Goal: Task Accomplishment & Management: Use online tool/utility

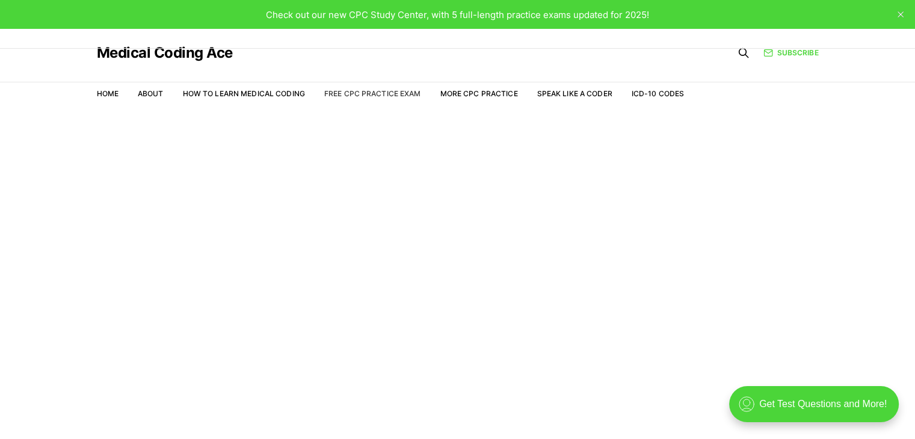
click at [380, 92] on link "Free CPC Practice Exam" at bounding box center [372, 93] width 97 height 9
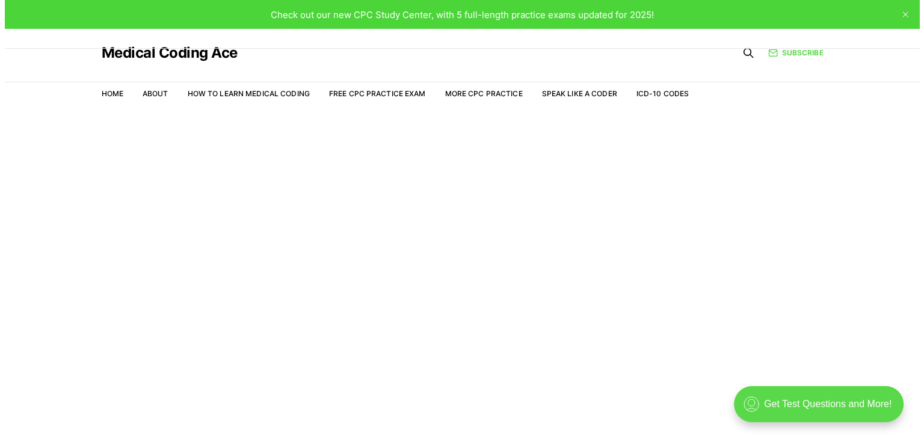
click at [775, 410] on div ".cls-1{fill:none;stroke:currentColor;stroke-linecap:round;stroke-linejoin:round…" at bounding box center [818, 404] width 170 height 36
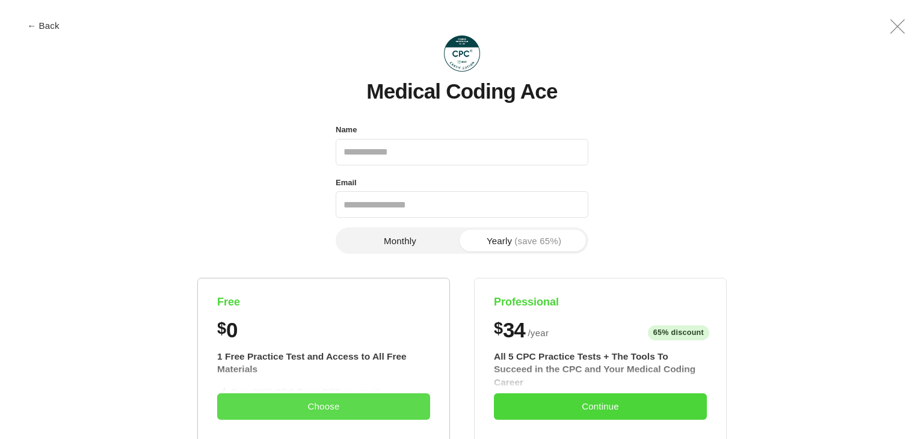
click at [297, 405] on button "Choose" at bounding box center [323, 406] width 213 height 26
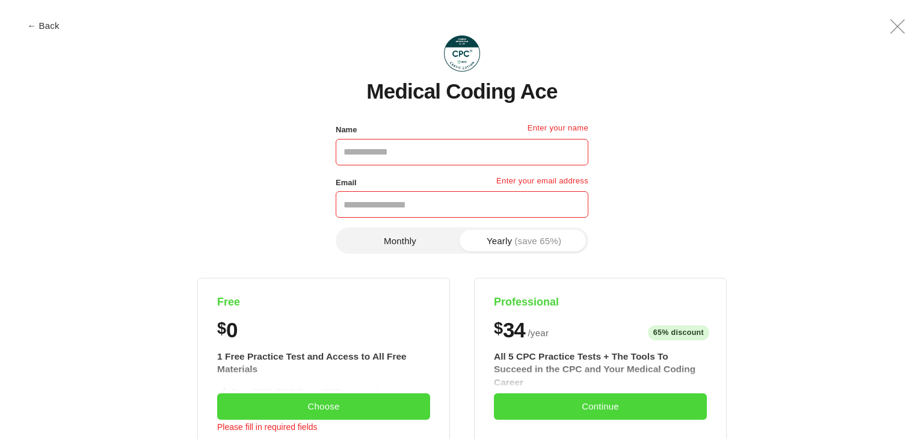
click at [391, 156] on input "Name" at bounding box center [462, 152] width 253 height 26
type input "********"
click at [378, 203] on input "Email" at bounding box center [462, 204] width 253 height 26
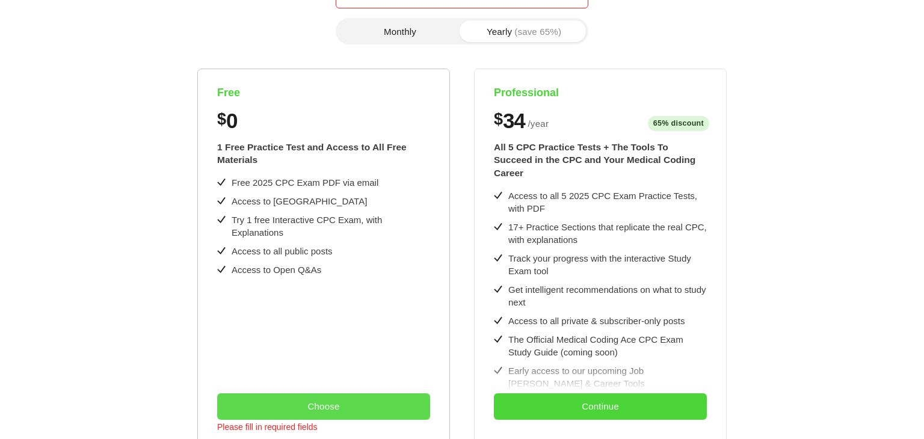
scroll to position [420, 0]
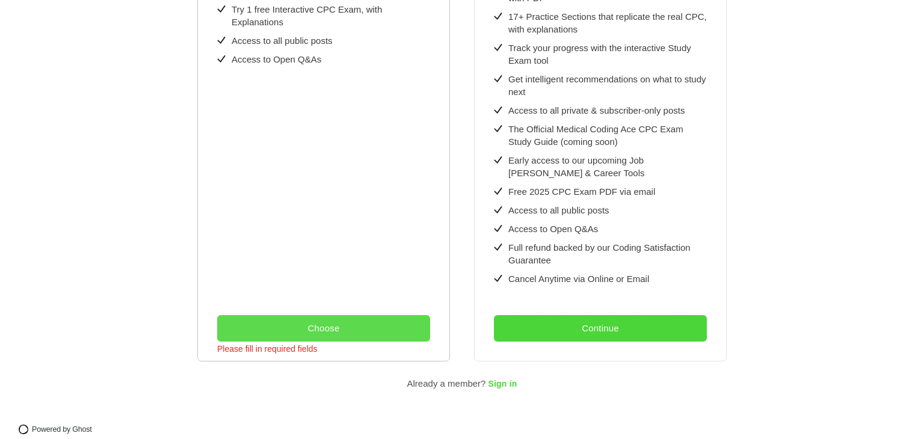
type input "**********"
click at [262, 317] on button "Choose" at bounding box center [323, 328] width 213 height 26
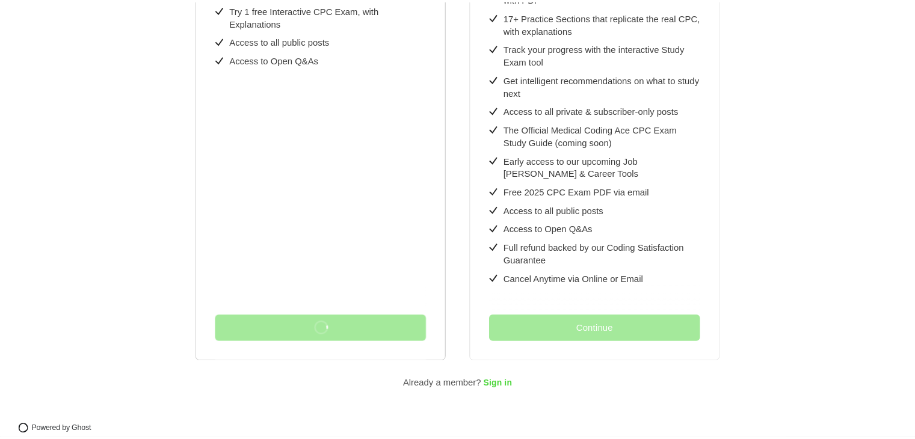
scroll to position [0, 0]
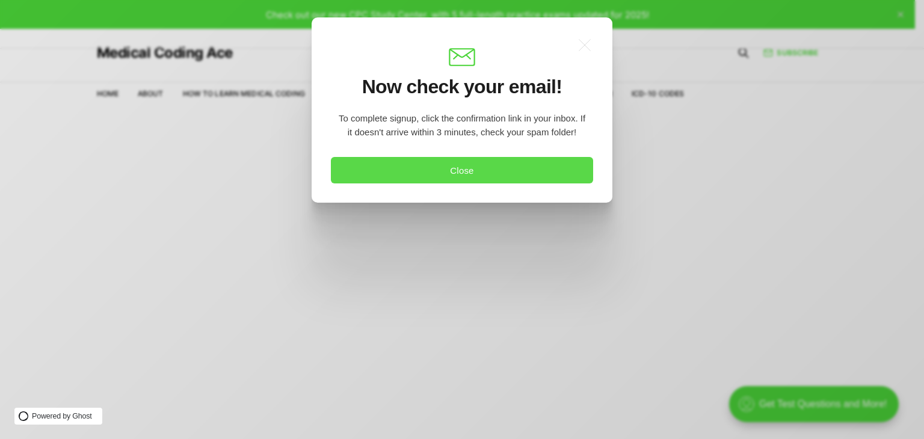
click at [396, 172] on button "Close" at bounding box center [462, 170] width 262 height 26
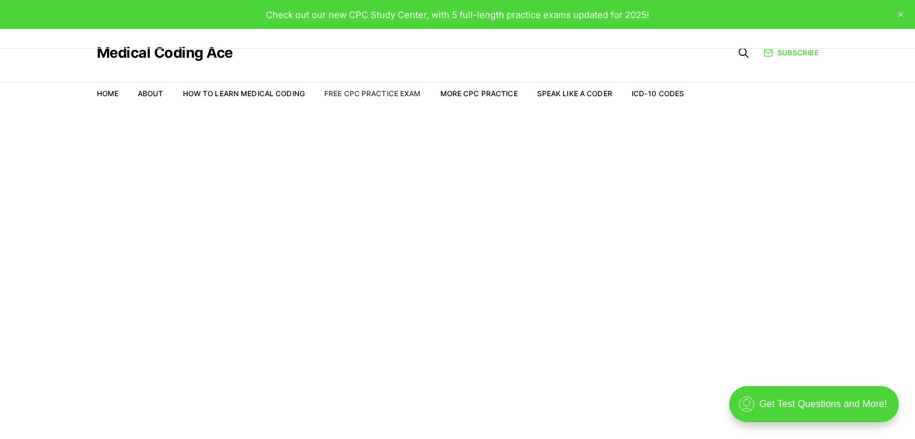
click at [362, 96] on link "Free CPC Practice Exam" at bounding box center [372, 93] width 97 height 9
click at [362, 93] on link "Free CPC Practice Exam" at bounding box center [372, 93] width 97 height 9
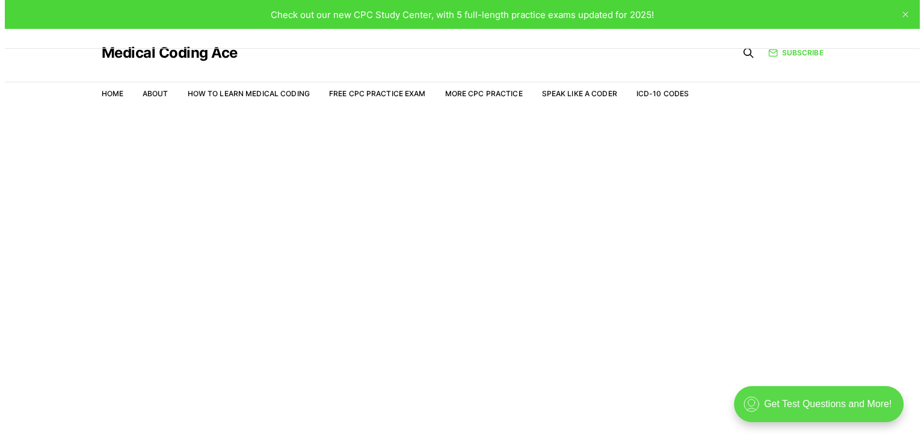
click at [796, 402] on div ".cls-1{fill:none;stroke:currentColor;stroke-linecap:round;stroke-linejoin:round…" at bounding box center [818, 404] width 170 height 36
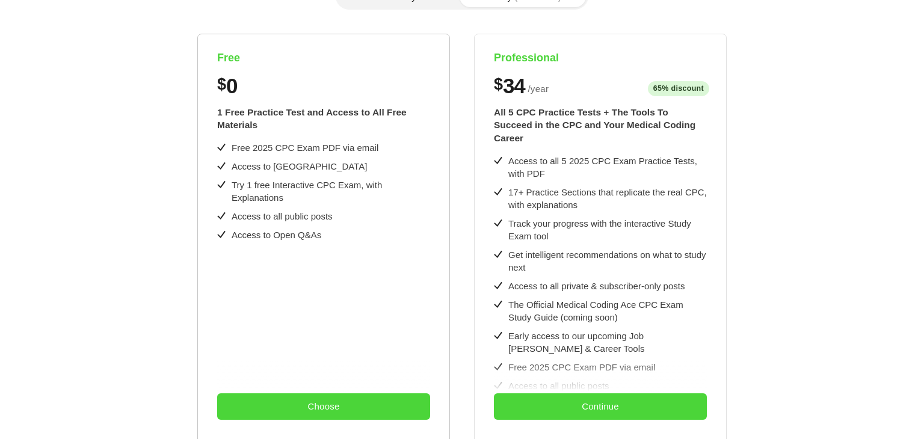
scroll to position [361, 0]
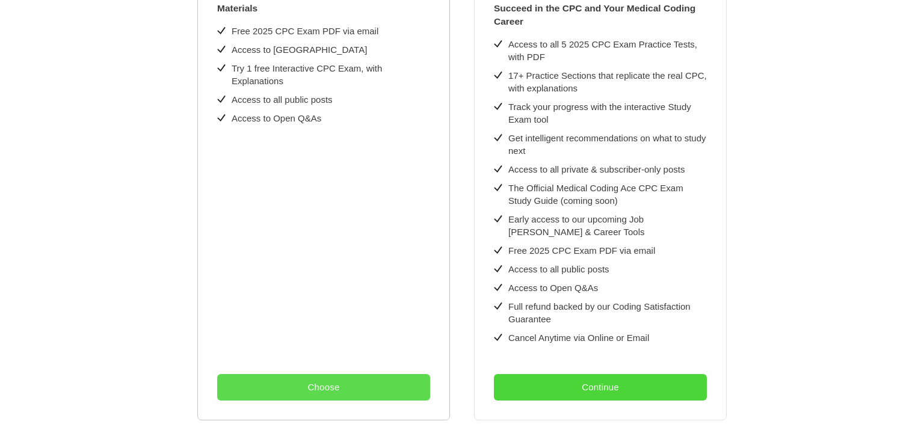
click at [278, 374] on button "Choose" at bounding box center [323, 387] width 213 height 26
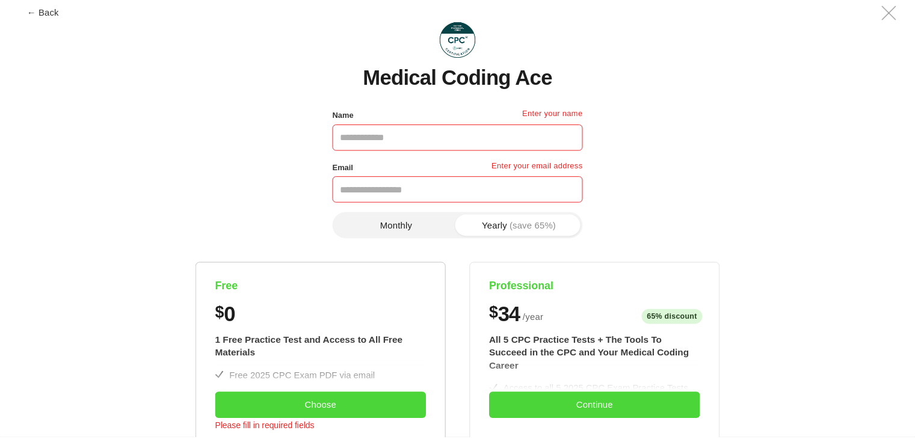
scroll to position [0, 0]
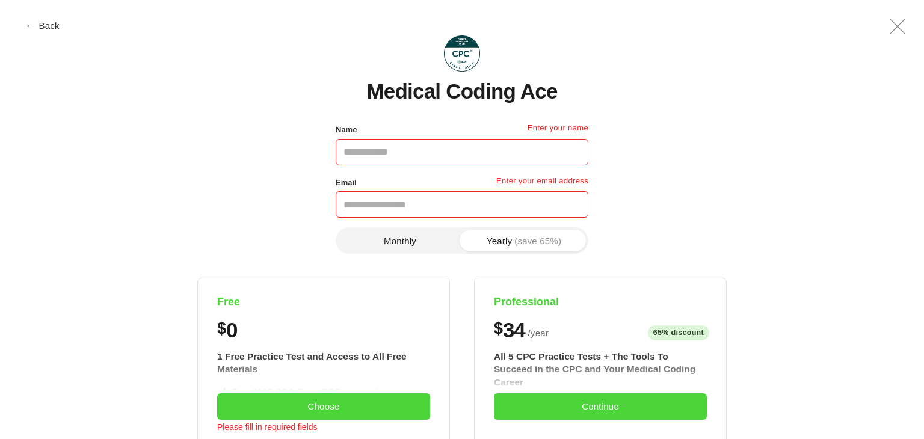
click at [35, 27] on button "← Back" at bounding box center [43, 25] width 48 height 9
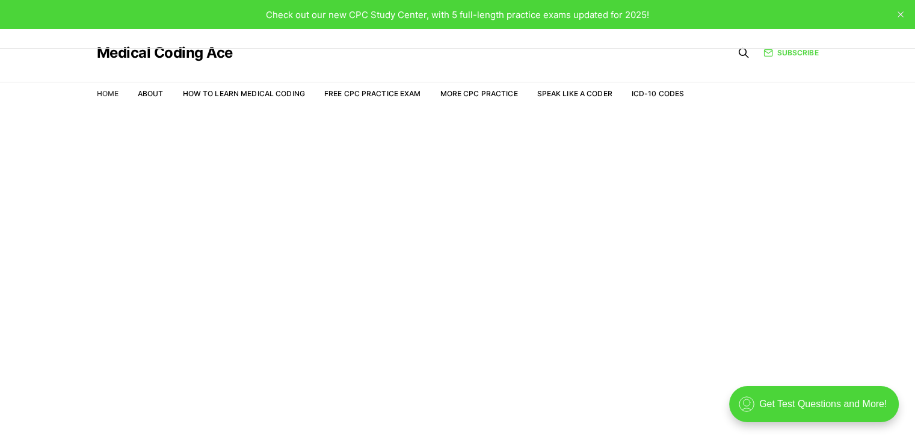
click at [105, 93] on link "Home" at bounding box center [108, 93] width 22 height 9
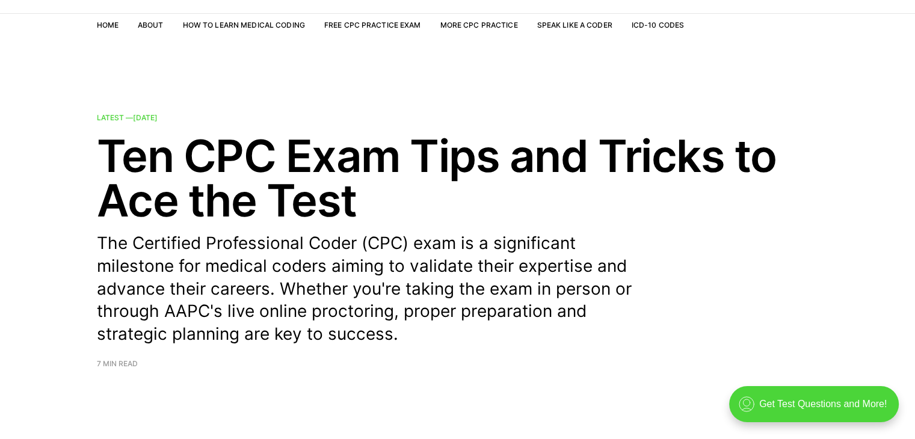
scroll to position [60, 0]
